Goal: Task Accomplishment & Management: Complete application form

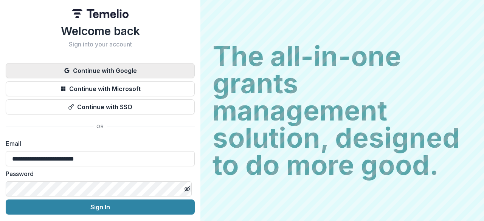
scroll to position [26, 0]
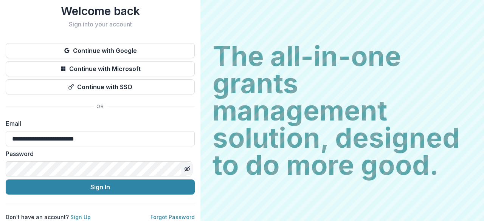
click at [184, 166] on icon "Toggle password visibility" at bounding box center [187, 169] width 6 height 6
click at [186, 168] on circle "Toggle password visibility" at bounding box center [187, 169] width 2 height 2
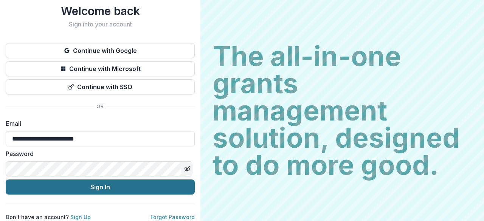
click at [103, 182] on button "Sign In" at bounding box center [100, 186] width 189 height 15
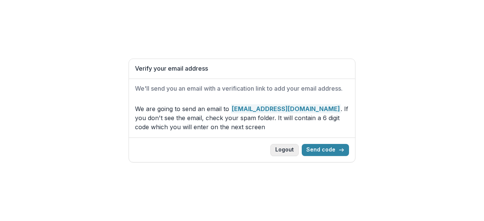
click at [292, 152] on button "Logout" at bounding box center [284, 150] width 28 height 12
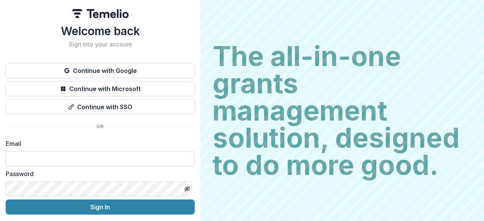
scroll to position [26, 0]
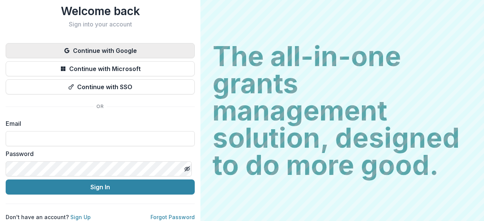
click at [116, 46] on button "Continue with Google" at bounding box center [100, 50] width 189 height 15
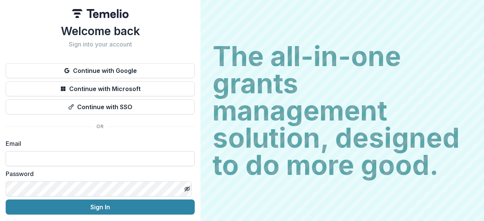
click at [68, 156] on input at bounding box center [100, 158] width 189 height 15
type input "**********"
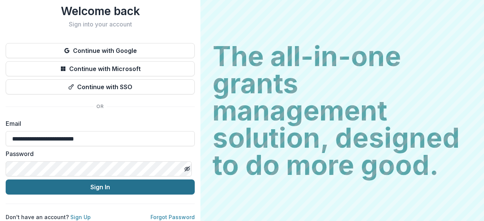
click at [110, 181] on button "Sign In" at bounding box center [100, 186] width 189 height 15
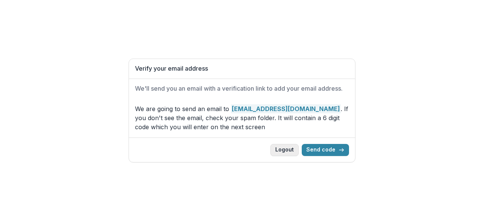
click at [285, 145] on button "Logout" at bounding box center [284, 150] width 28 height 12
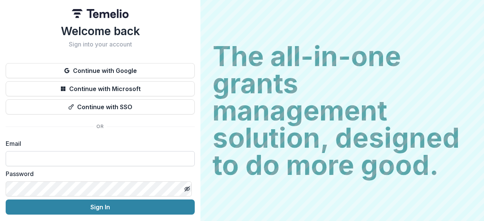
click at [60, 158] on input at bounding box center [100, 158] width 189 height 15
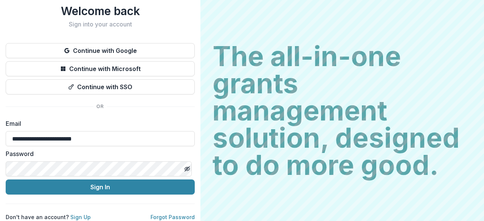
type input "**********"
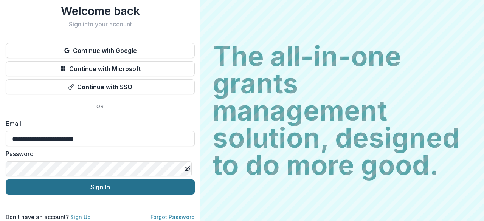
click at [111, 179] on button "Sign In" at bounding box center [100, 186] width 189 height 15
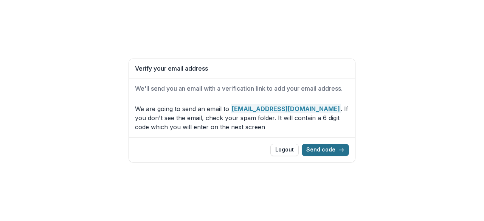
click at [326, 150] on button "Send code" at bounding box center [325, 150] width 47 height 12
click at [288, 150] on button "Logout" at bounding box center [284, 150] width 28 height 12
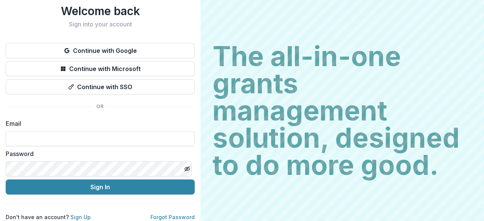
scroll to position [26, 0]
click at [80, 214] on link "Sign Up" at bounding box center [80, 217] width 20 height 6
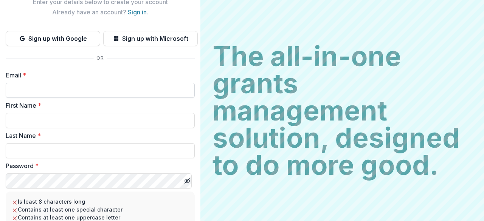
scroll to position [42, 0]
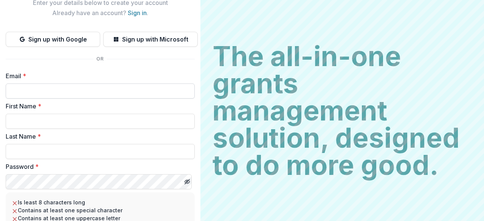
click at [65, 90] on input "Email *" at bounding box center [100, 91] width 189 height 15
type input "**********"
click at [53, 124] on input "First Name *" at bounding box center [100, 121] width 189 height 15
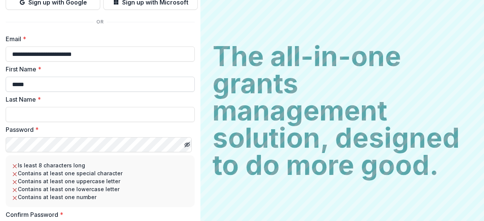
scroll to position [79, 0]
type input "*****"
click at [39, 111] on input "Last Name *" at bounding box center [100, 113] width 189 height 15
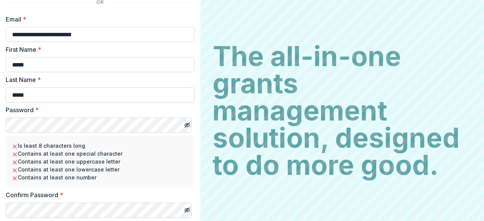
scroll to position [98, 0]
type input "*****"
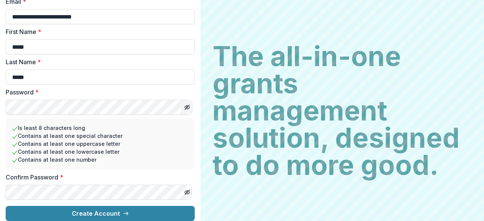
click at [185, 106] on icon "Toggle password visibility" at bounding box center [187, 107] width 4 height 3
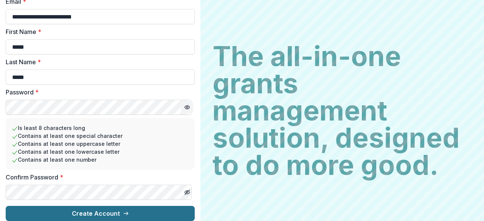
click at [71, 206] on button "Create Account" at bounding box center [100, 213] width 189 height 15
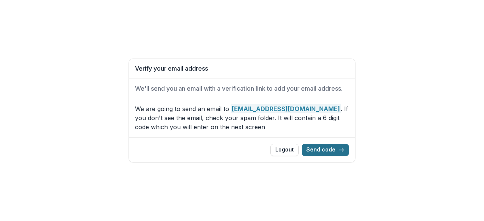
click at [323, 148] on button "Send code" at bounding box center [325, 150] width 47 height 12
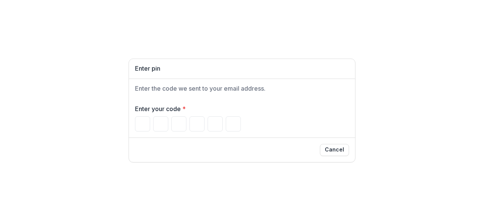
type input "*"
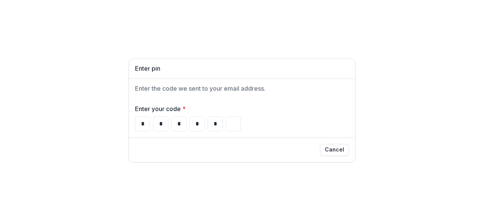
type input "*"
